Goal: Task Accomplishment & Management: Complete application form

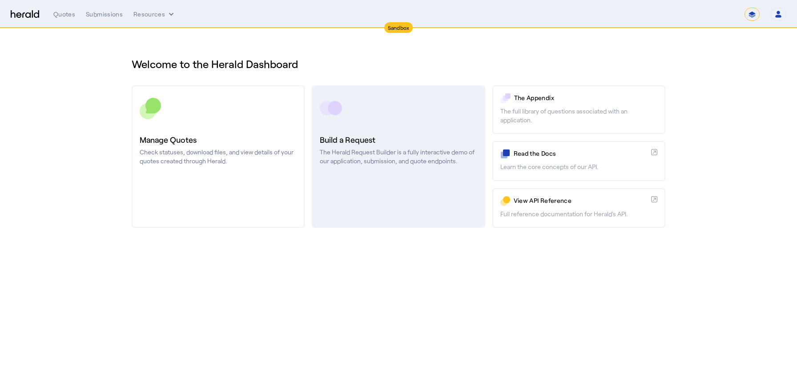
click at [381, 145] on h3 "Build a Request" at bounding box center [398, 139] width 157 height 12
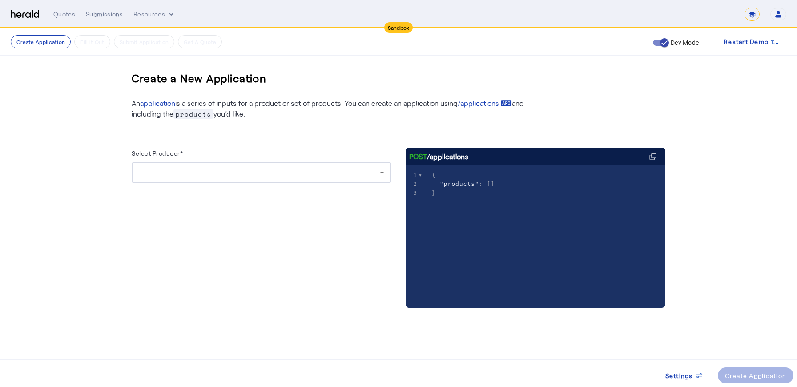
click at [312, 172] on div at bounding box center [259, 172] width 241 height 11
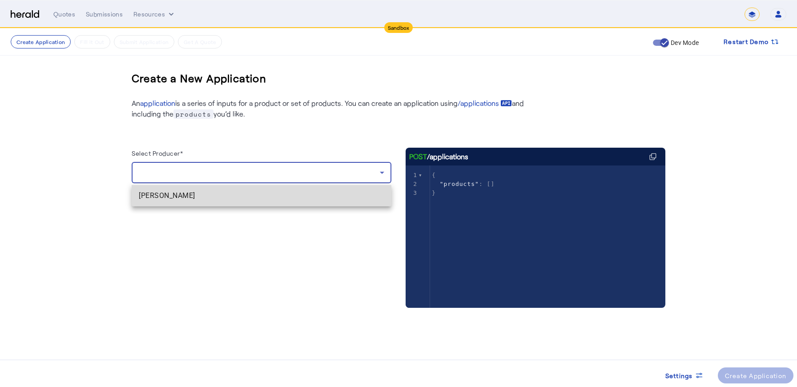
click at [260, 197] on span "[PERSON_NAME]" at bounding box center [262, 195] width 246 height 11
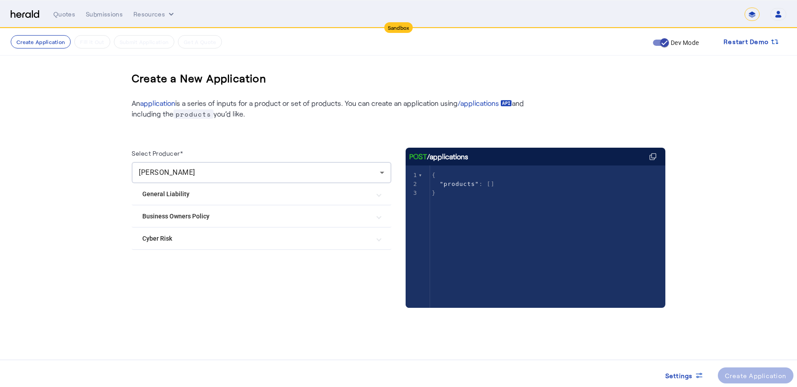
click at [237, 200] on mat-expansion-panel-header "General Liability" at bounding box center [262, 193] width 260 height 21
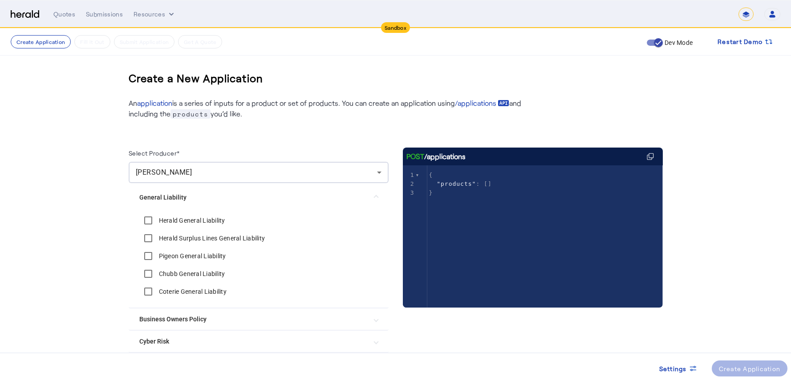
click at [197, 290] on label "Coterie General Liability" at bounding box center [191, 291] width 69 height 9
click at [747, 361] on span at bounding box center [749, 368] width 76 height 21
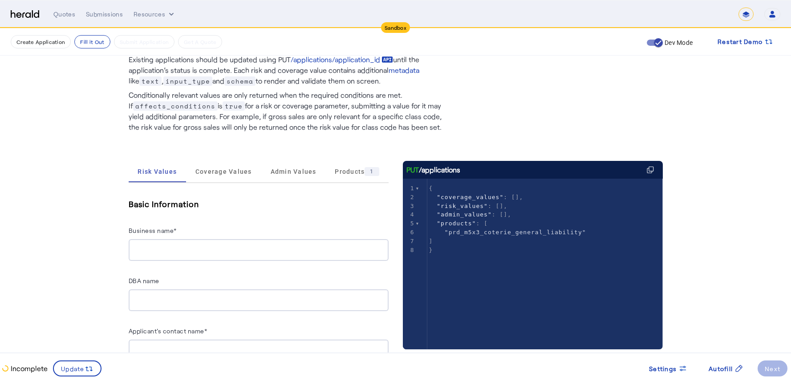
scroll to position [29, 0]
